Goal: Information Seeking & Learning: Compare options

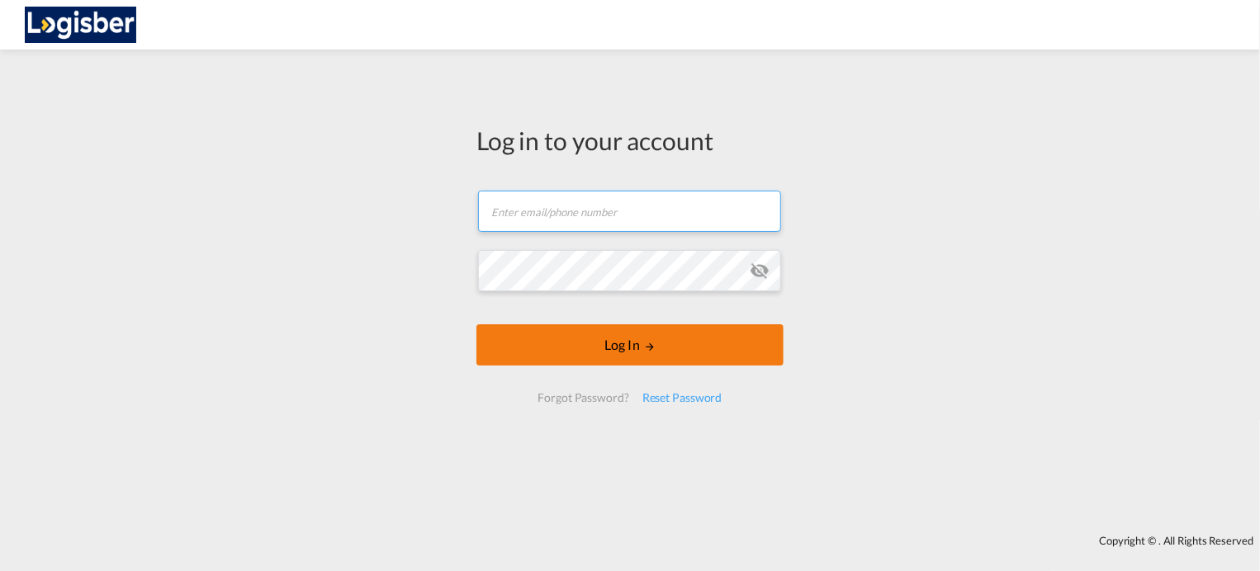
type input "[PERSON_NAME][EMAIL_ADDRESS][DOMAIN_NAME]"
click at [631, 353] on button "Log In" at bounding box center [629, 344] width 307 height 41
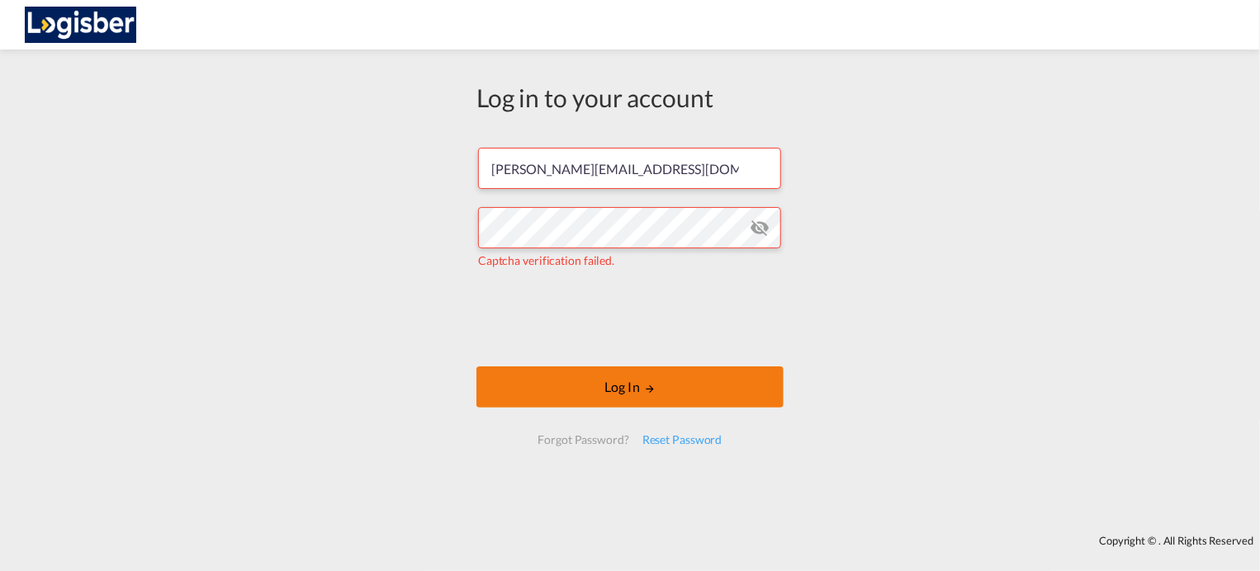
click at [596, 389] on button "Log In" at bounding box center [629, 387] width 307 height 41
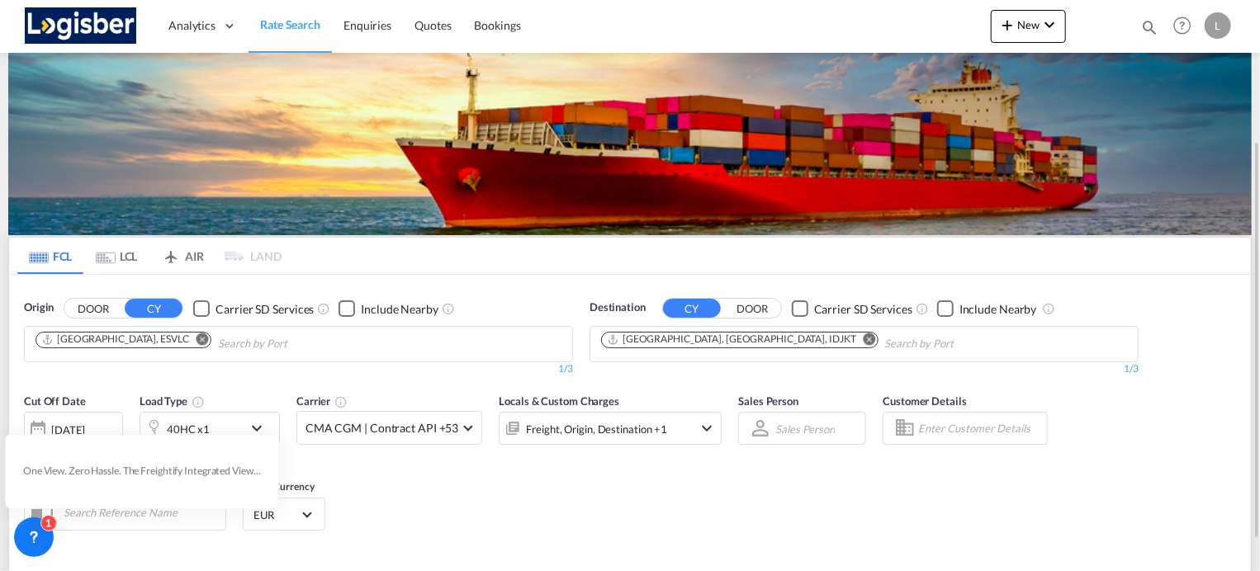
scroll to position [165, 0]
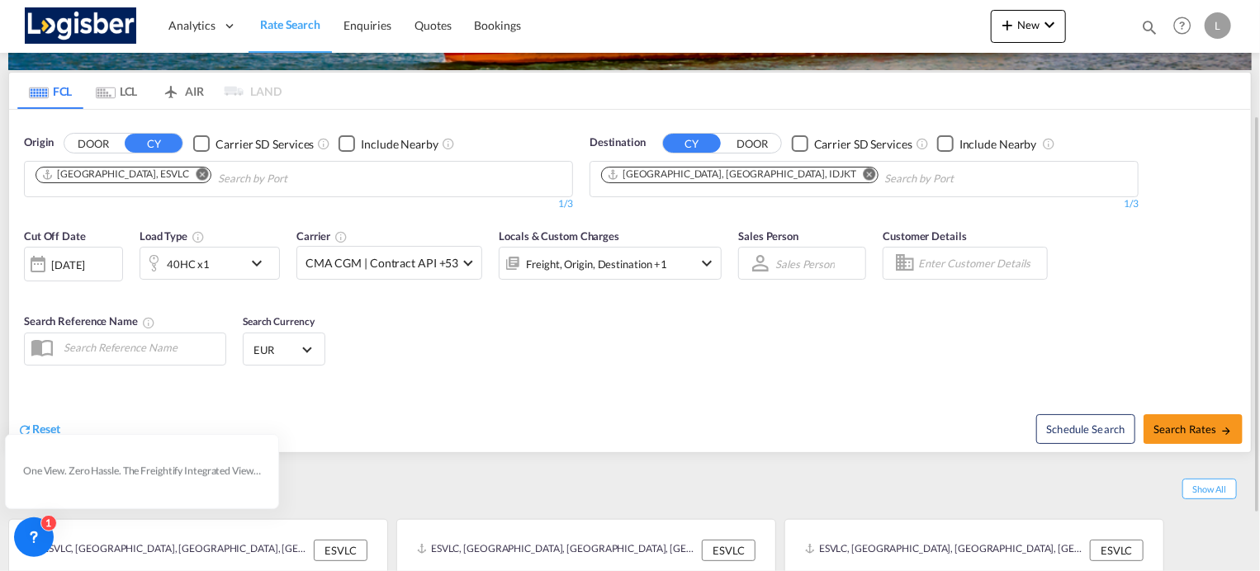
click at [257, 260] on md-icon "icon-chevron-down" at bounding box center [261, 263] width 28 height 20
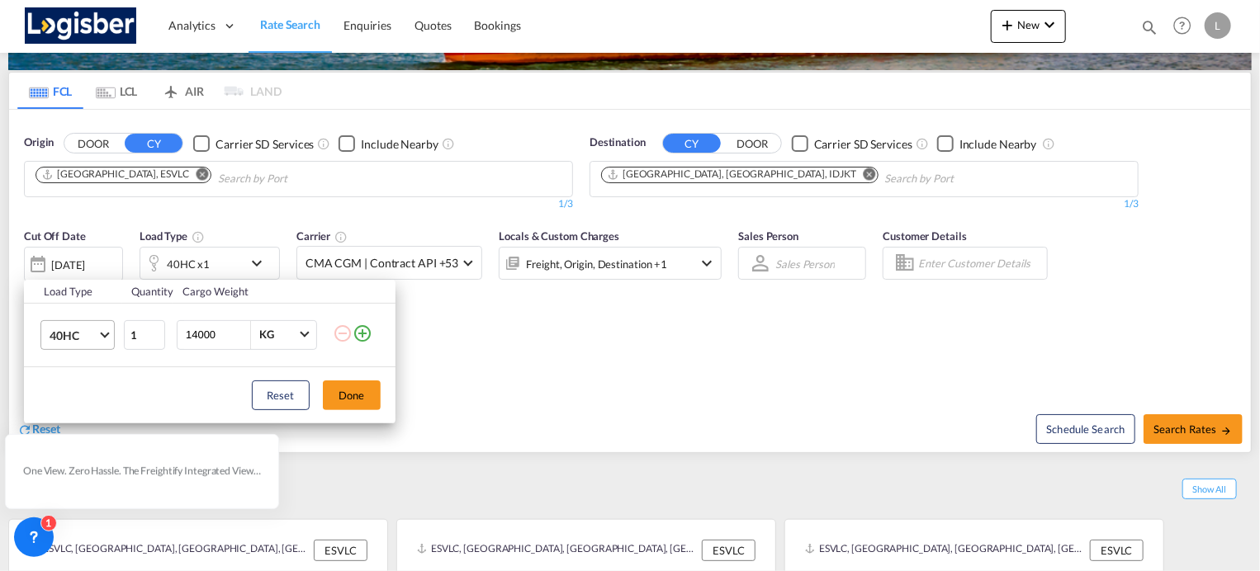
click at [101, 332] on span "Choose: \a40HC" at bounding box center [104, 333] width 9 height 9
click at [79, 258] on md-option "20GP" at bounding box center [92, 256] width 112 height 40
click at [193, 338] on input "14000" at bounding box center [217, 335] width 66 height 28
type input "18000"
click at [352, 386] on button "Done" at bounding box center [352, 396] width 58 height 30
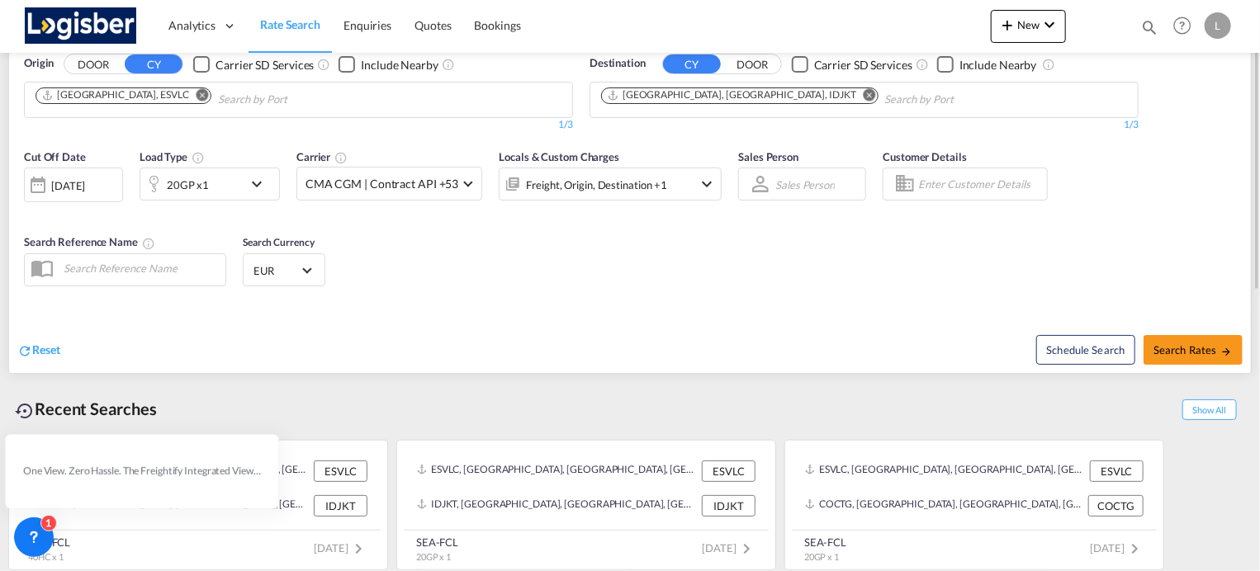
scroll to position [79, 0]
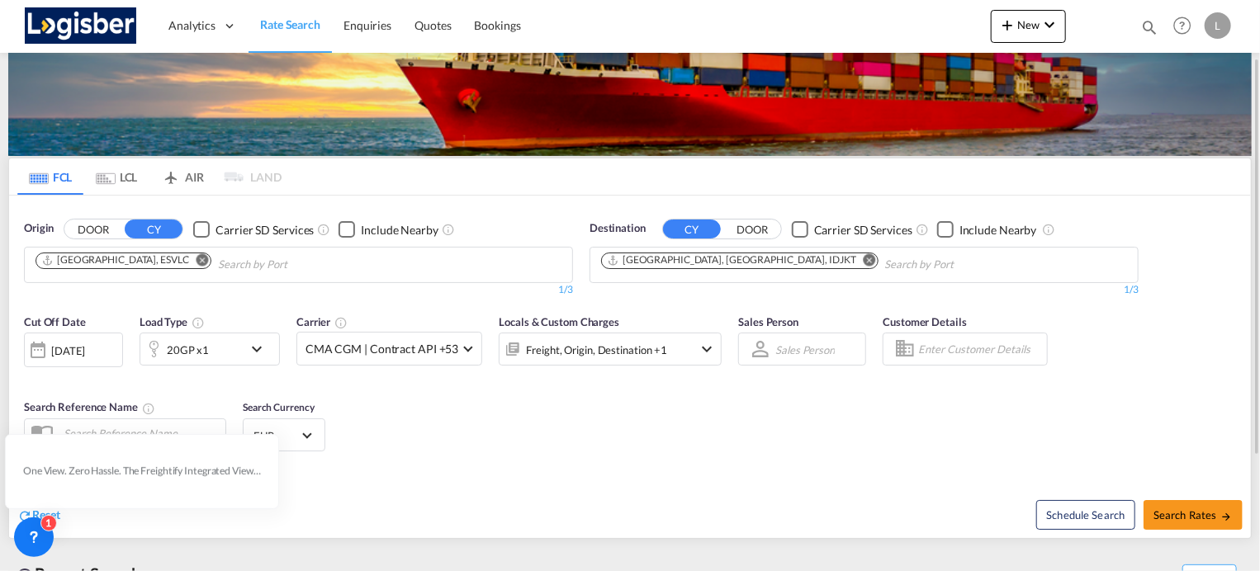
click at [864, 262] on md-icon "Remove" at bounding box center [870, 259] width 12 height 12
click at [700, 264] on body "Analytics Dashboard Rate Search Enquiries Quotes Bookings" at bounding box center [630, 285] width 1260 height 571
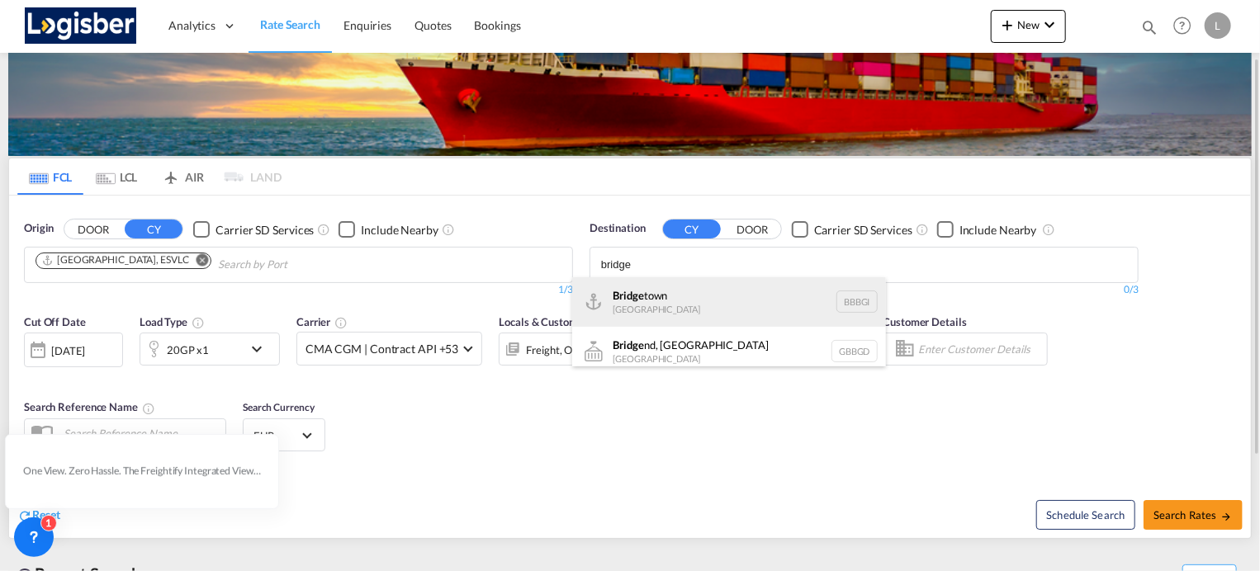
type input "bridge"
click at [679, 290] on div "Bridge town [GEOGRAPHIC_DATA] BBBGI" at bounding box center [729, 302] width 314 height 50
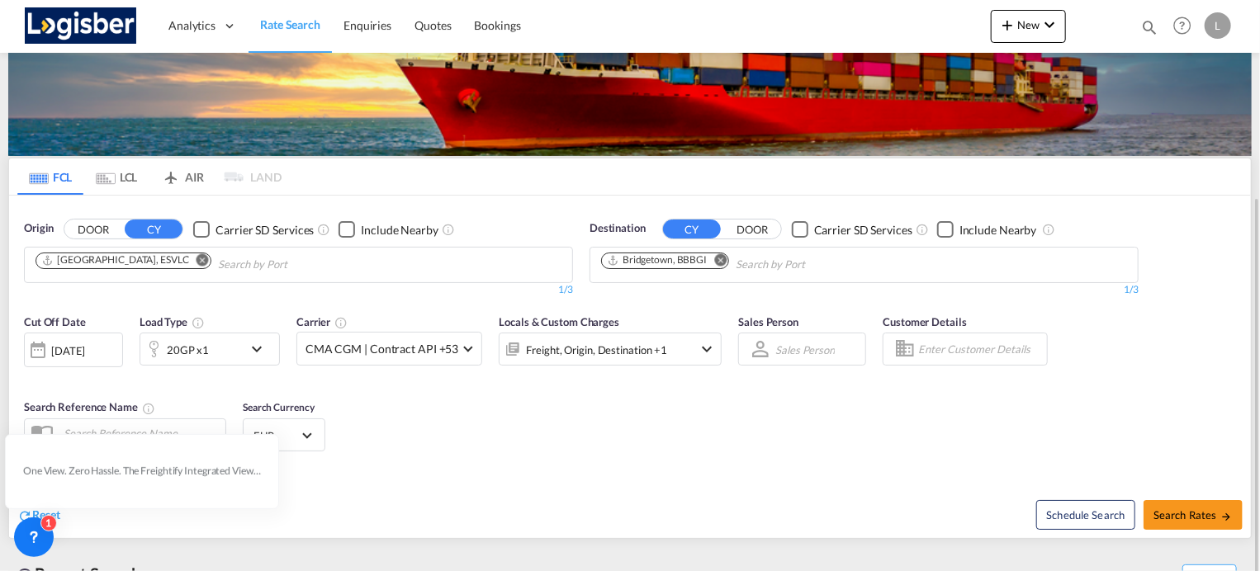
scroll to position [244, 0]
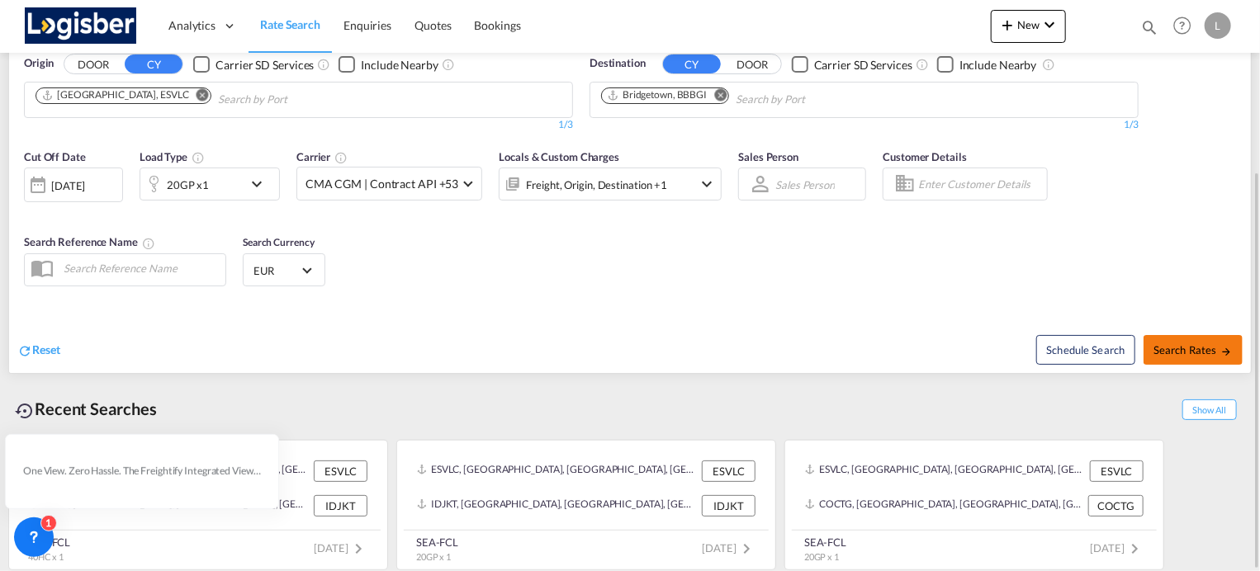
click at [1195, 342] on button "Search Rates" at bounding box center [1192, 350] width 99 height 30
type input "ESVLC to BBBGI / [DATE]"
